Goal: Information Seeking & Learning: Find specific fact

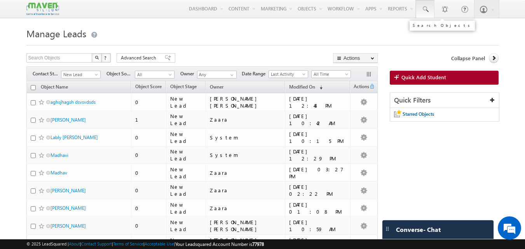
click at [424, 9] on span at bounding box center [425, 9] width 8 height 8
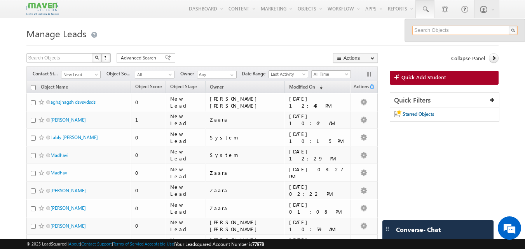
click at [424, 31] on input "text" at bounding box center [464, 30] width 105 height 9
paste input "9588948149"
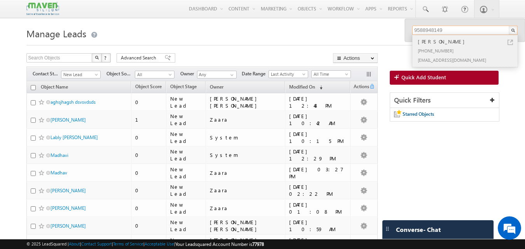
type input "9588948149"
click at [506, 42] on div "Tanish Khandal" at bounding box center [468, 41] width 104 height 9
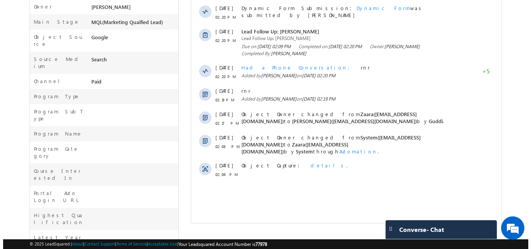
scroll to position [194, 0]
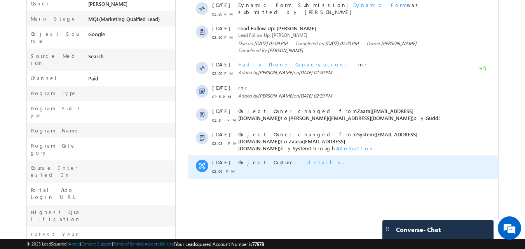
click at [288, 159] on div "Object Capture: details ." at bounding box center [351, 162] width 227 height 7
click at [307, 159] on span "details" at bounding box center [325, 162] width 36 height 7
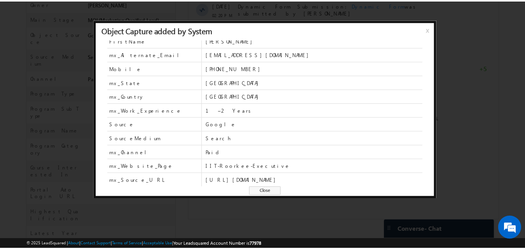
scroll to position [34, 0]
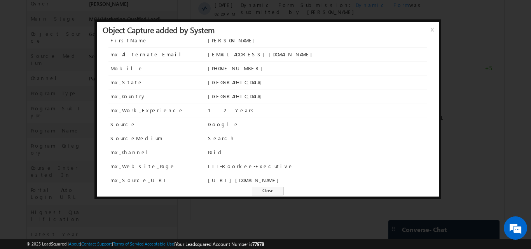
drag, startPoint x: 265, startPoint y: 190, endPoint x: 80, endPoint y: 279, distance: 205.4
click at [265, 190] on span "Close" at bounding box center [268, 191] width 32 height 9
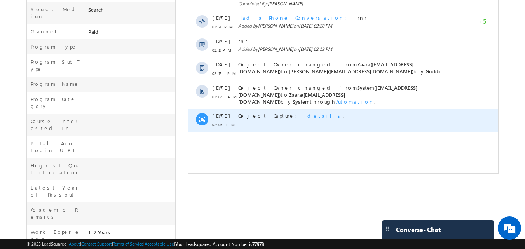
scroll to position [227, 0]
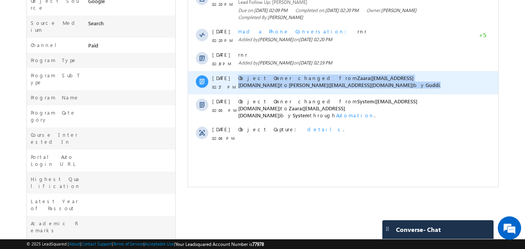
drag, startPoint x: 276, startPoint y: 82, endPoint x: 237, endPoint y: 73, distance: 39.7
click at [237, 73] on div "17 Sep 02:17 PM Object Owner changed from Zaara(lsq2@maven-silicon.com) to Roha…" at bounding box center [343, 82] width 310 height 23
click at [264, 82] on div "Object Owner changed from Zaara(lsq2@maven-silicon.com) to Rohan(lsq7@maven-sil…" at bounding box center [351, 82] width 227 height 14
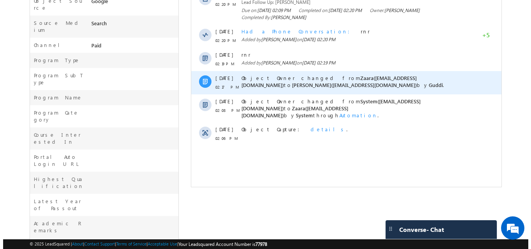
scroll to position [0, 0]
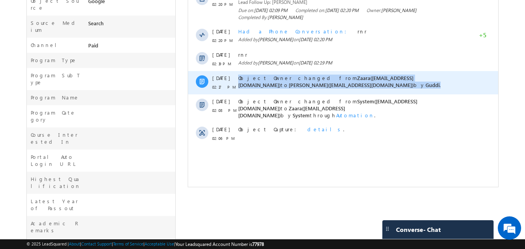
drag, startPoint x: 239, startPoint y: 73, endPoint x: 272, endPoint y: 82, distance: 34.6
click at [272, 82] on div "Object Owner changed from Zaara(lsq2@maven-silicon.com) to Rohan(lsq7@maven-sil…" at bounding box center [351, 82] width 227 height 14
click at [279, 82] on div "Object Owner changed from Zaara(lsq2@maven-silicon.com) to Rohan(lsq7@maven-sil…" at bounding box center [351, 82] width 227 height 14
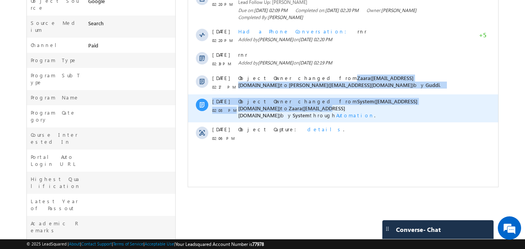
drag, startPoint x: 315, startPoint y: 74, endPoint x: 444, endPoint y: 89, distance: 129.5
click at [444, 89] on div "Today 17 Sep 02:20 PM Sent Automation email with subject Limited Seats Availabl…" at bounding box center [343, 22] width 310 height 247
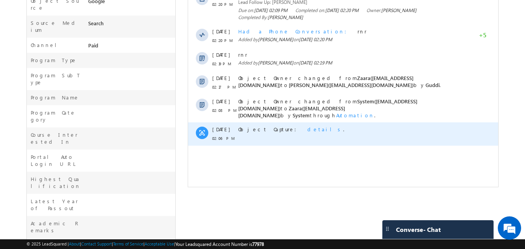
click at [354, 129] on div "Object Capture: details ." at bounding box center [351, 133] width 227 height 23
click at [307, 126] on span "details" at bounding box center [325, 129] width 36 height 7
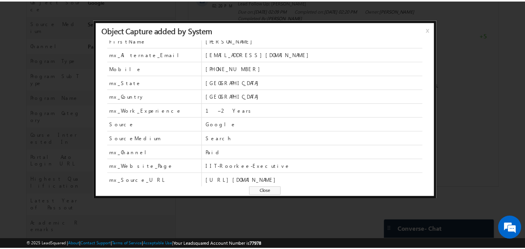
scroll to position [34, 0]
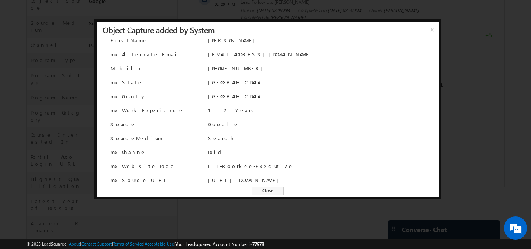
click at [258, 192] on span "Close" at bounding box center [268, 191] width 32 height 9
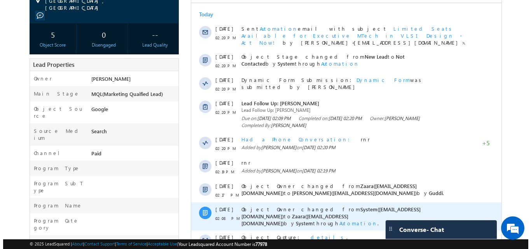
scroll to position [150, 0]
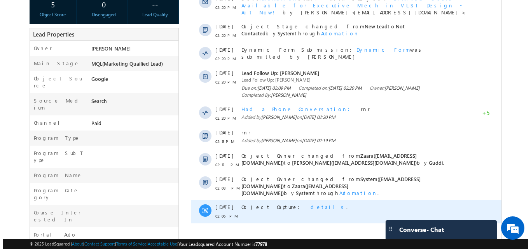
click at [310, 204] on span "details" at bounding box center [328, 207] width 36 height 7
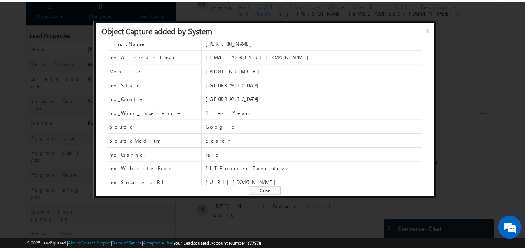
scroll to position [34, 0]
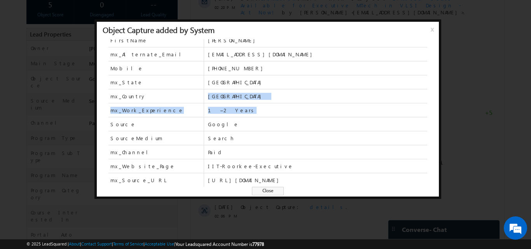
drag, startPoint x: 238, startPoint y: 92, endPoint x: 204, endPoint y: 87, distance: 34.6
click at [202, 87] on div "LeadType OT_0 FirstName Tanish Khandal mx_Alternate_Email tanishkhandal15@gmail…" at bounding box center [267, 113] width 319 height 148
drag, startPoint x: 387, startPoint y: 164, endPoint x: 347, endPoint y: 162, distance: 40.0
click at [347, 177] on span "https://www.maven-silicon.com/executive-certification-courses-ihub-iit-roorkee/…" at bounding box center [317, 180] width 219 height 7
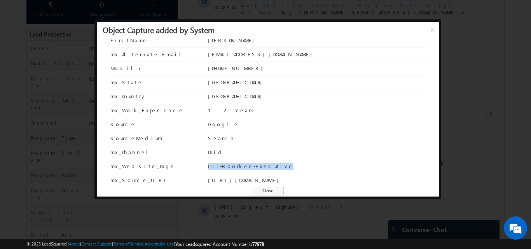
drag, startPoint x: 257, startPoint y: 152, endPoint x: 227, endPoint y: 191, distance: 49.3
click at [191, 159] on div "mx_Website_Page IIT-Roorkee-Executive" at bounding box center [267, 166] width 319 height 14
click at [265, 193] on span "Close" at bounding box center [268, 191] width 32 height 9
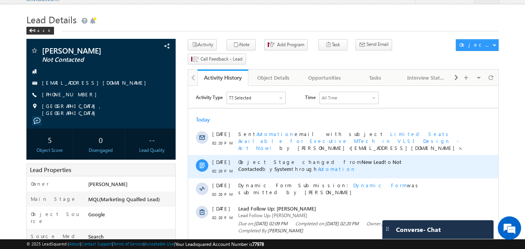
scroll to position [0, 0]
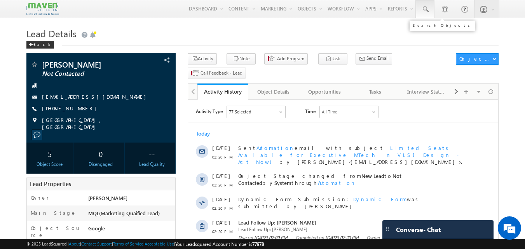
click at [428, 9] on span at bounding box center [425, 9] width 8 height 8
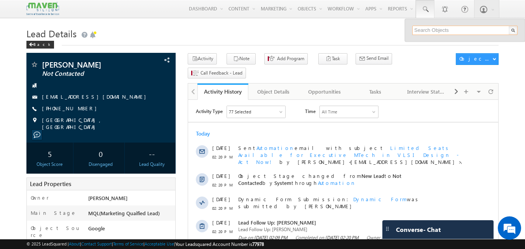
click at [425, 30] on input "text" at bounding box center [464, 30] width 105 height 9
paste input "-8919425311"
drag, startPoint x: 416, startPoint y: 31, endPoint x: 409, endPoint y: 31, distance: 6.6
click at [409, 31] on div "-8919425311" at bounding box center [465, 35] width 120 height 33
click at [457, 31] on input "8919425311" at bounding box center [464, 30] width 105 height 9
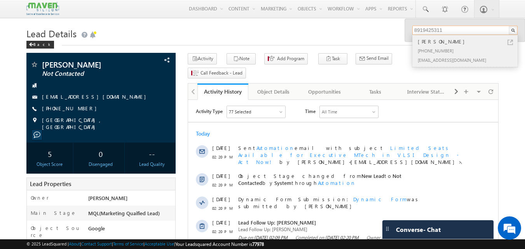
type input "8919425311"
click at [512, 39] on div "[PERSON_NAME]" at bounding box center [468, 41] width 104 height 9
